Goal: Use online tool/utility: Utilize a website feature to perform a specific function

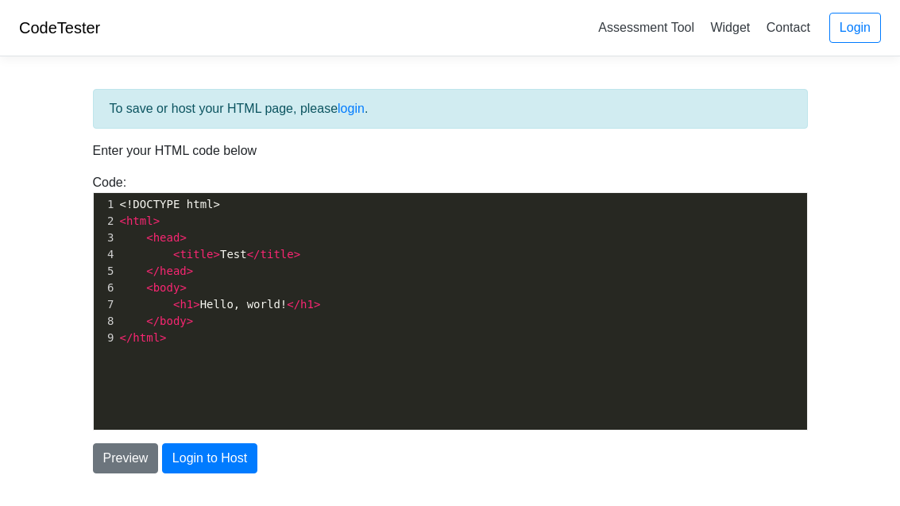
scroll to position [104, 0]
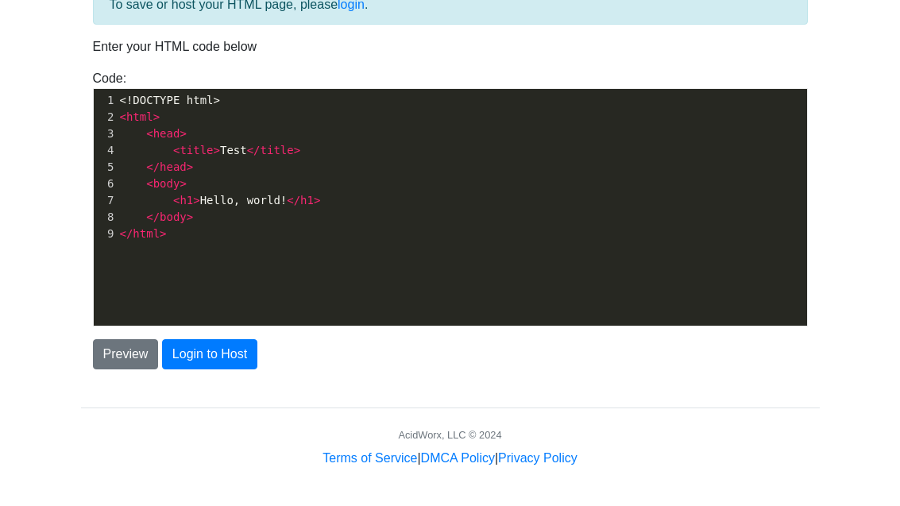
click at [313, 284] on div "xxxxxxxxxx 1 <!DOCTYPE html> 2 < html > 3 < head > 4 < title > Test </ title > …" at bounding box center [462, 219] width 737 height 261
click at [349, 226] on div "1 <!DOCTYPE html> 2 < html > 3 < head > 4 < title > Test </ title > 5 </ head >…" at bounding box center [462, 167] width 690 height 150
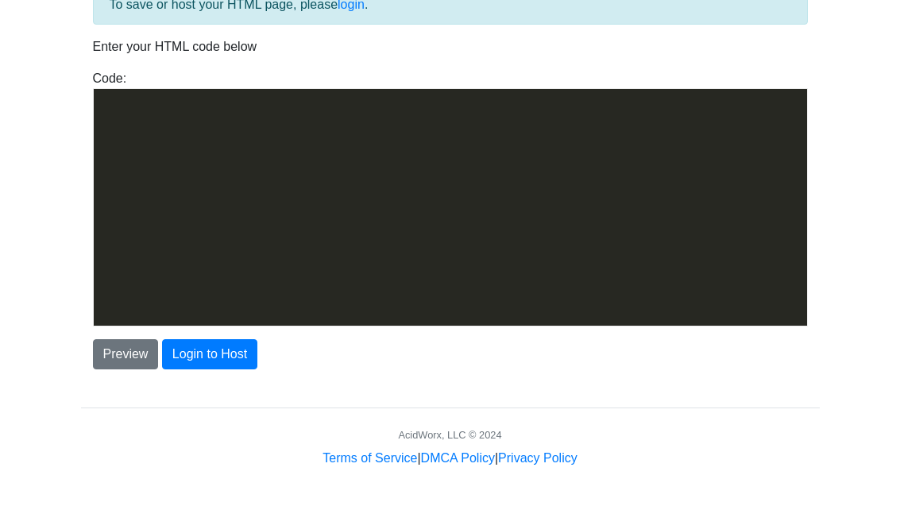
scroll to position [3306, 0]
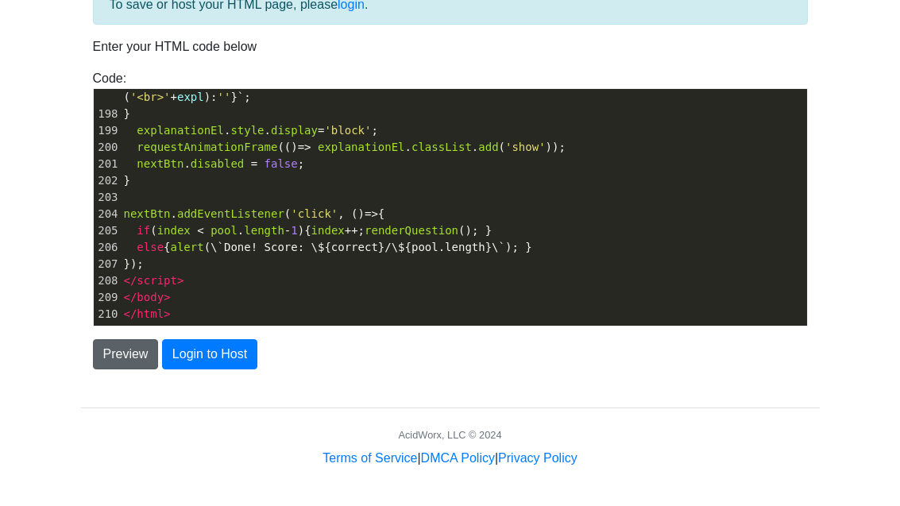
click at [118, 358] on button "Preview" at bounding box center [126, 354] width 66 height 30
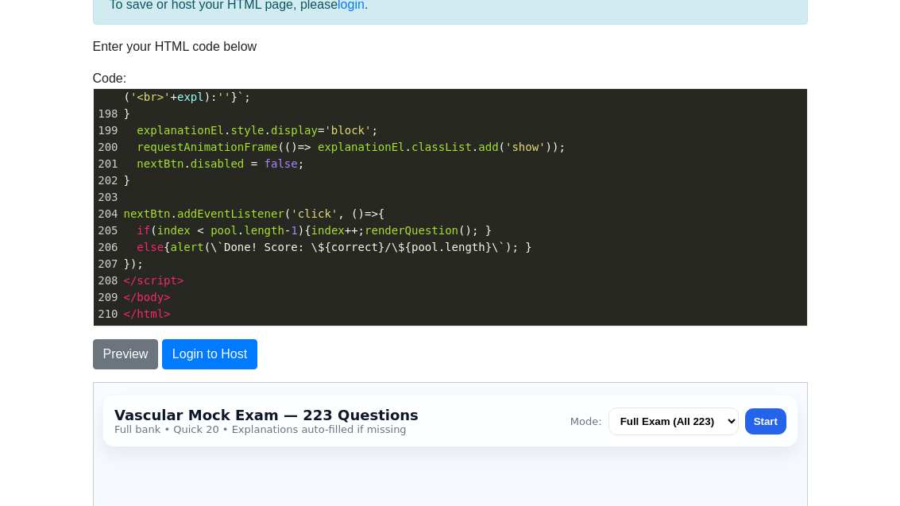
scroll to position [0, 0]
click at [844, 324] on body "CodeTester Assessment Tool Widget Contact Login To save or host your HTML page,…" at bounding box center [450, 350] width 900 height 908
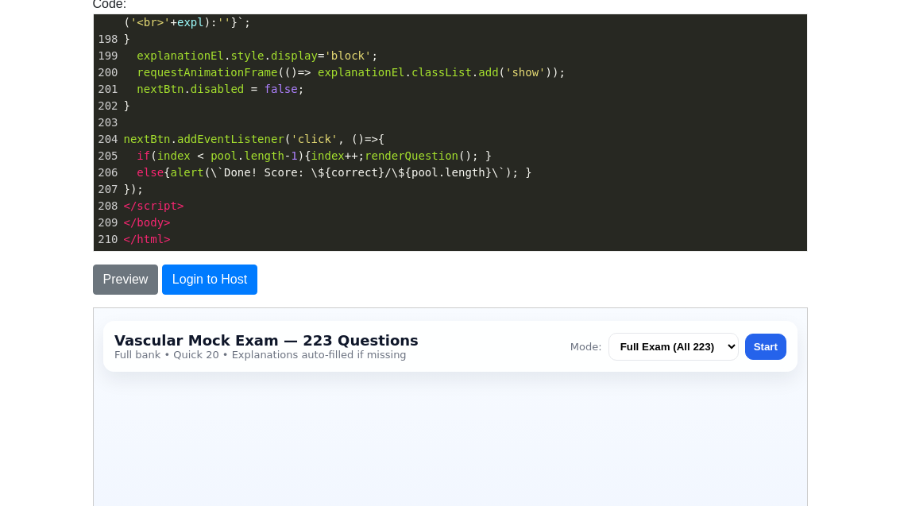
scroll to position [302, 0]
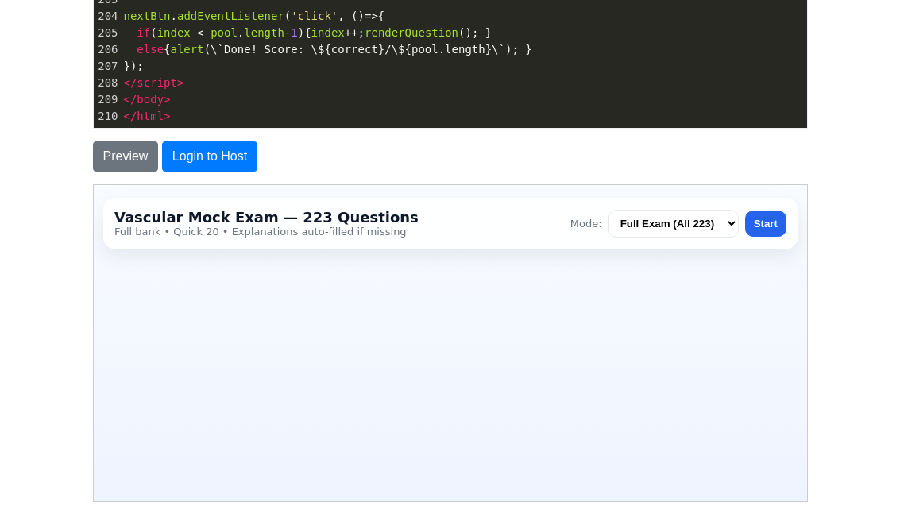
click at [766, 225] on button "Start" at bounding box center [763, 223] width 41 height 26
click at [769, 226] on button "Start" at bounding box center [763, 223] width 41 height 26
click at [685, 228] on select "Full Exam (All 223) Quick 20 (Random)" at bounding box center [672, 223] width 130 height 28
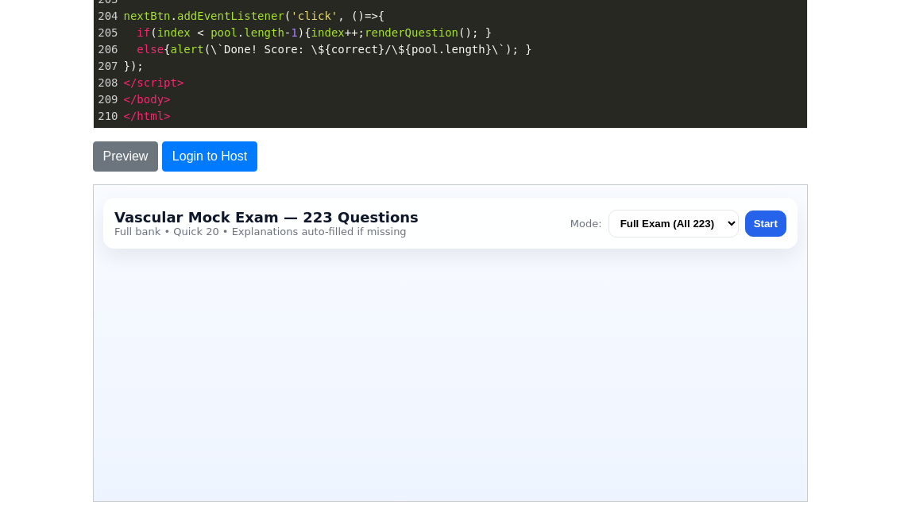
select select "quick20"
click at [767, 224] on button "Start" at bounding box center [763, 223] width 41 height 26
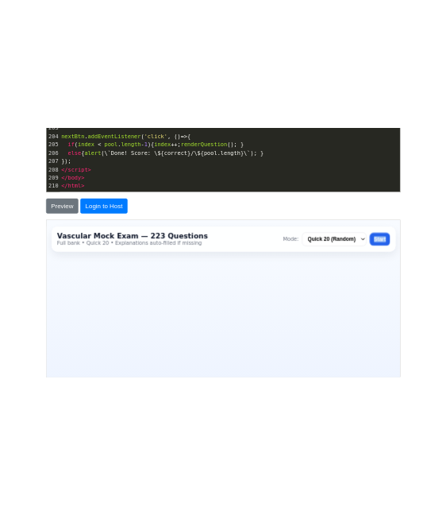
scroll to position [0, 0]
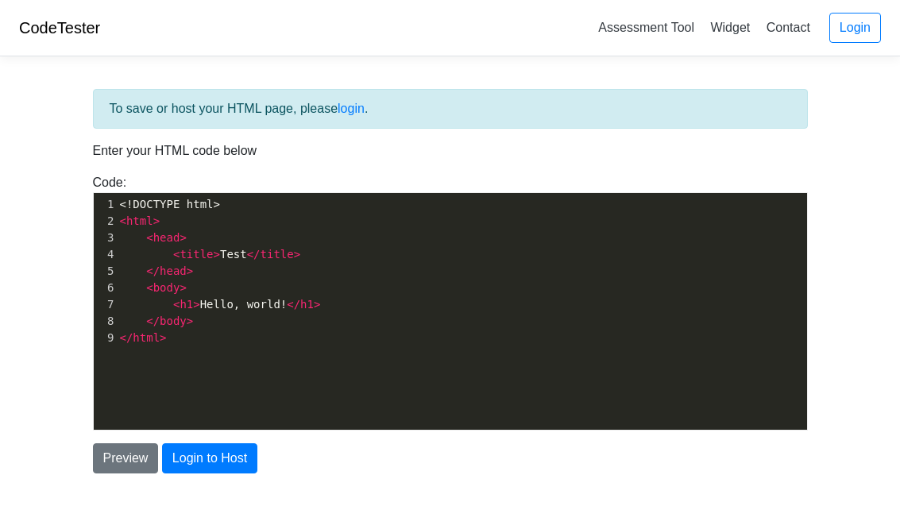
scroll to position [104, 0]
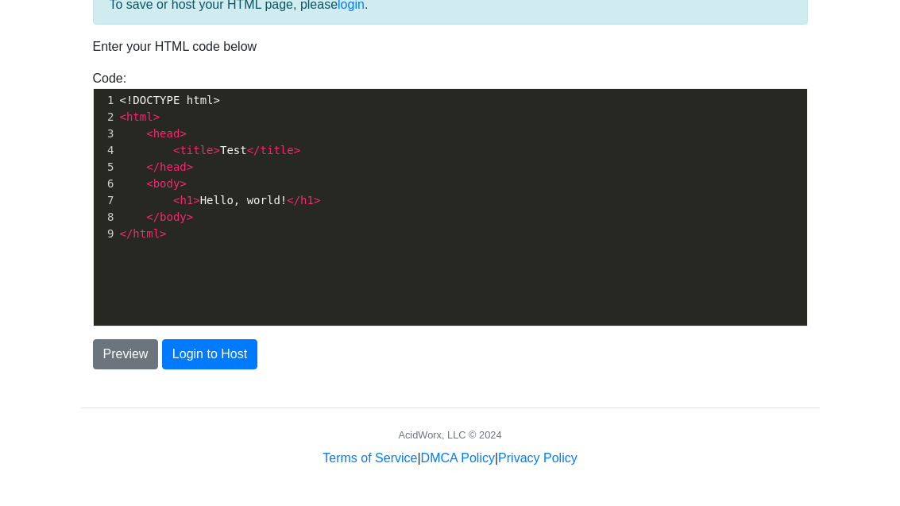
click at [302, 230] on pre "</ html >" at bounding box center [462, 234] width 690 height 17
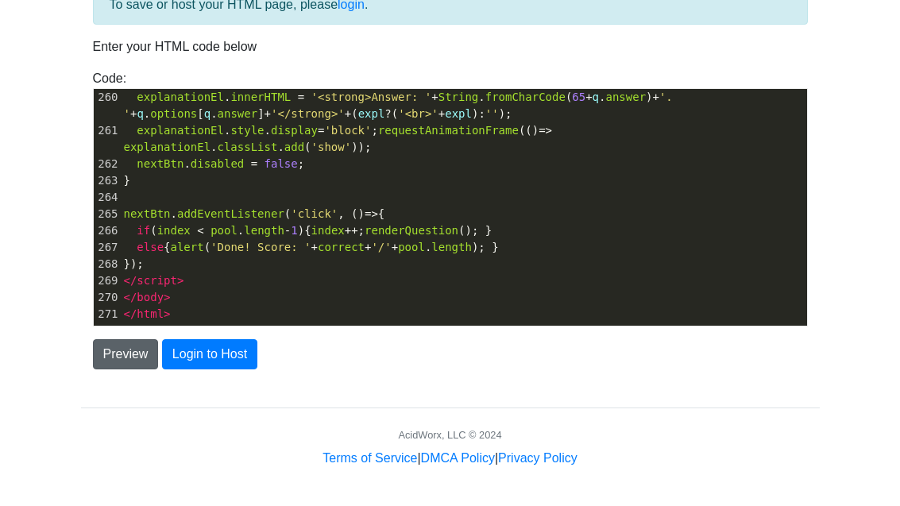
click at [126, 363] on button "Preview" at bounding box center [126, 354] width 66 height 30
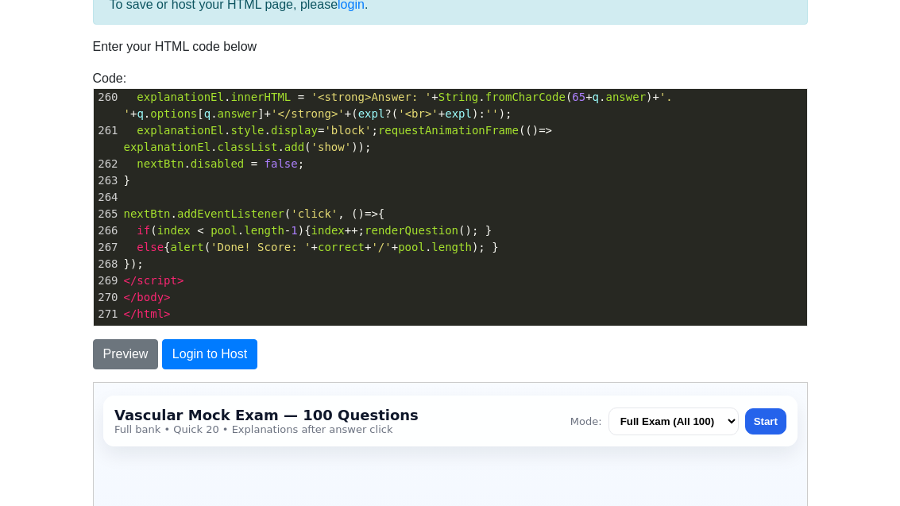
scroll to position [0, 0]
click at [773, 421] on button "Start" at bounding box center [763, 420] width 41 height 26
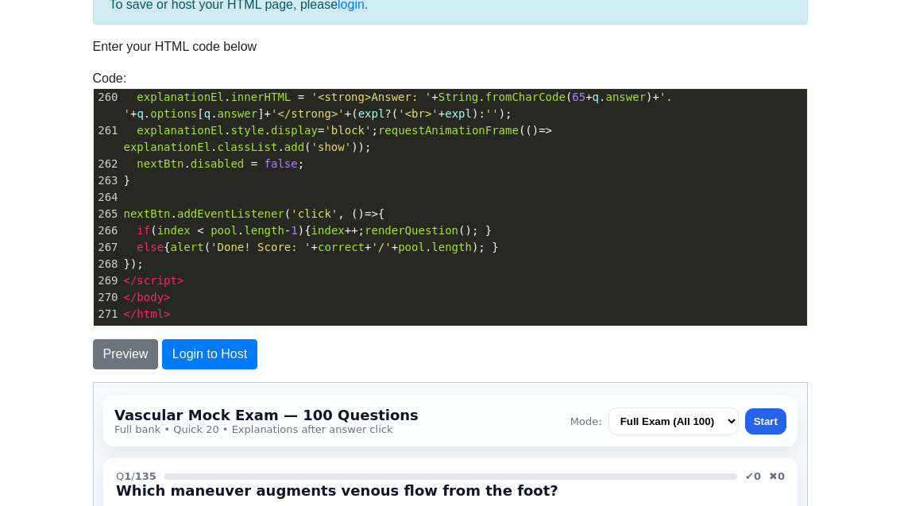
drag, startPoint x: 833, startPoint y: 423, endPoint x: 808, endPoint y: 420, distance: 25.6
click at [809, 432] on body "CodeTester Assessment Tool Widget Contact Login To save or host your HTML page,…" at bounding box center [450, 350] width 900 height 908
click at [816, 412] on div "To save or host your HTML page, please login . Enter your HTML code below Code:…" at bounding box center [450, 345] width 739 height 720
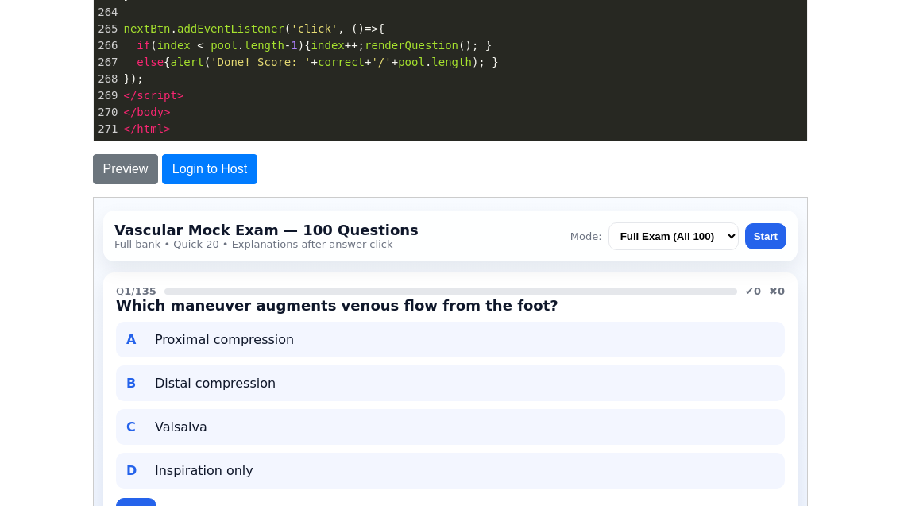
scroll to position [388, 0]
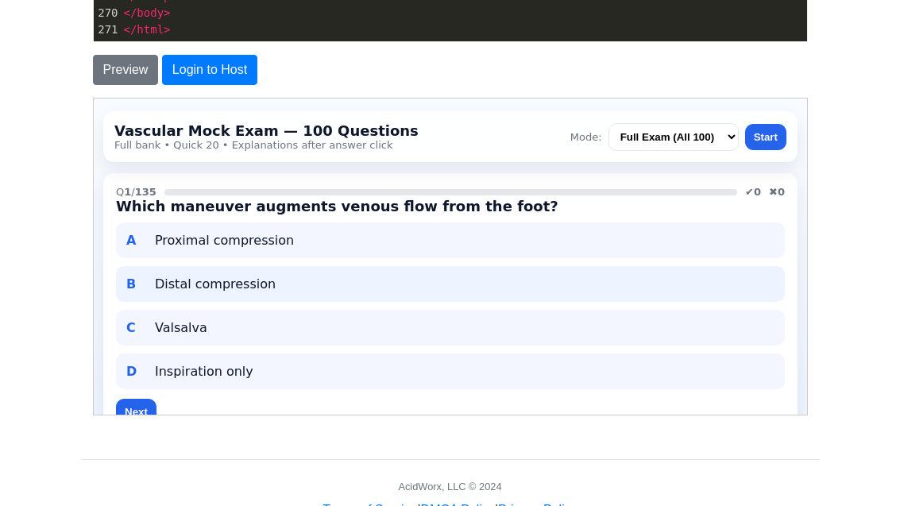
click at [201, 299] on div "B Distal compression" at bounding box center [448, 283] width 669 height 36
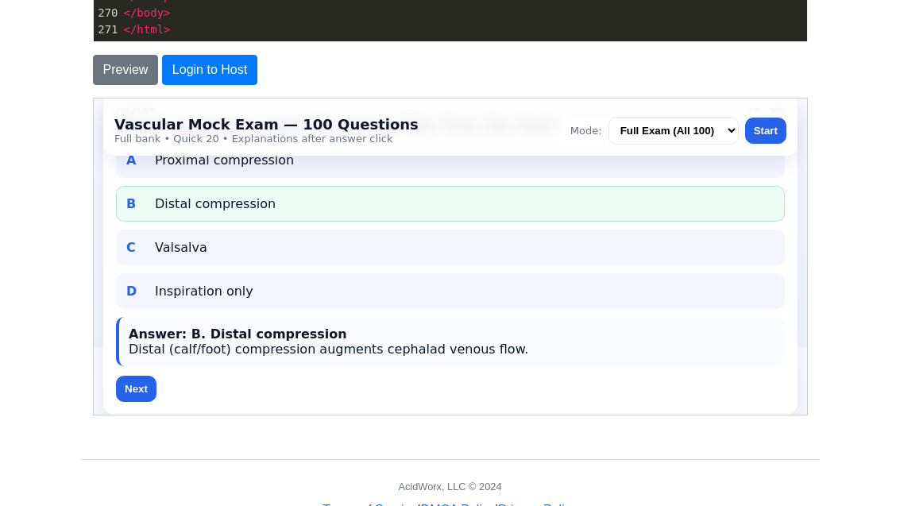
scroll to position [91, 0]
click at [700, 135] on select "Full Exam (All 100) Quick 20 (Random)" at bounding box center [672, 130] width 130 height 28
select select "quick20"
